Goal: Transaction & Acquisition: Purchase product/service

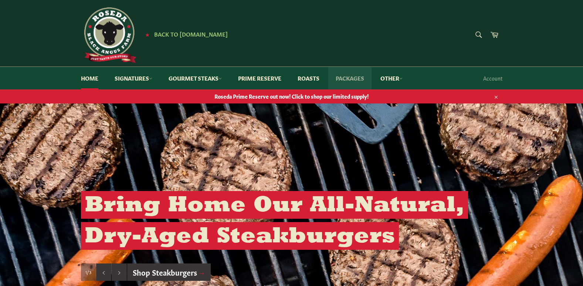
click at [358, 76] on link "Packages" at bounding box center [349, 78] width 43 height 23
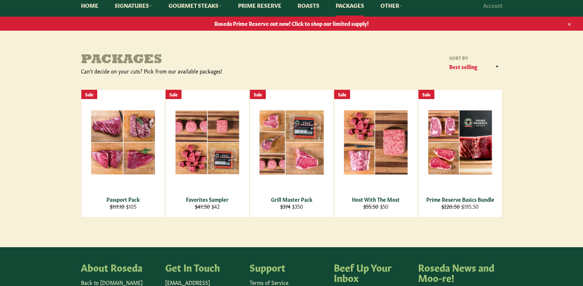
scroll to position [74, 0]
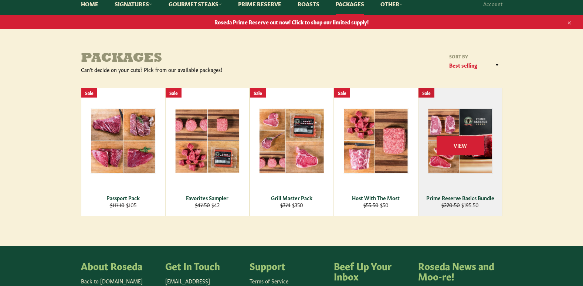
click at [477, 194] on div "View" at bounding box center [460, 151] width 84 height 127
